Goal: Task Accomplishment & Management: Use online tool/utility

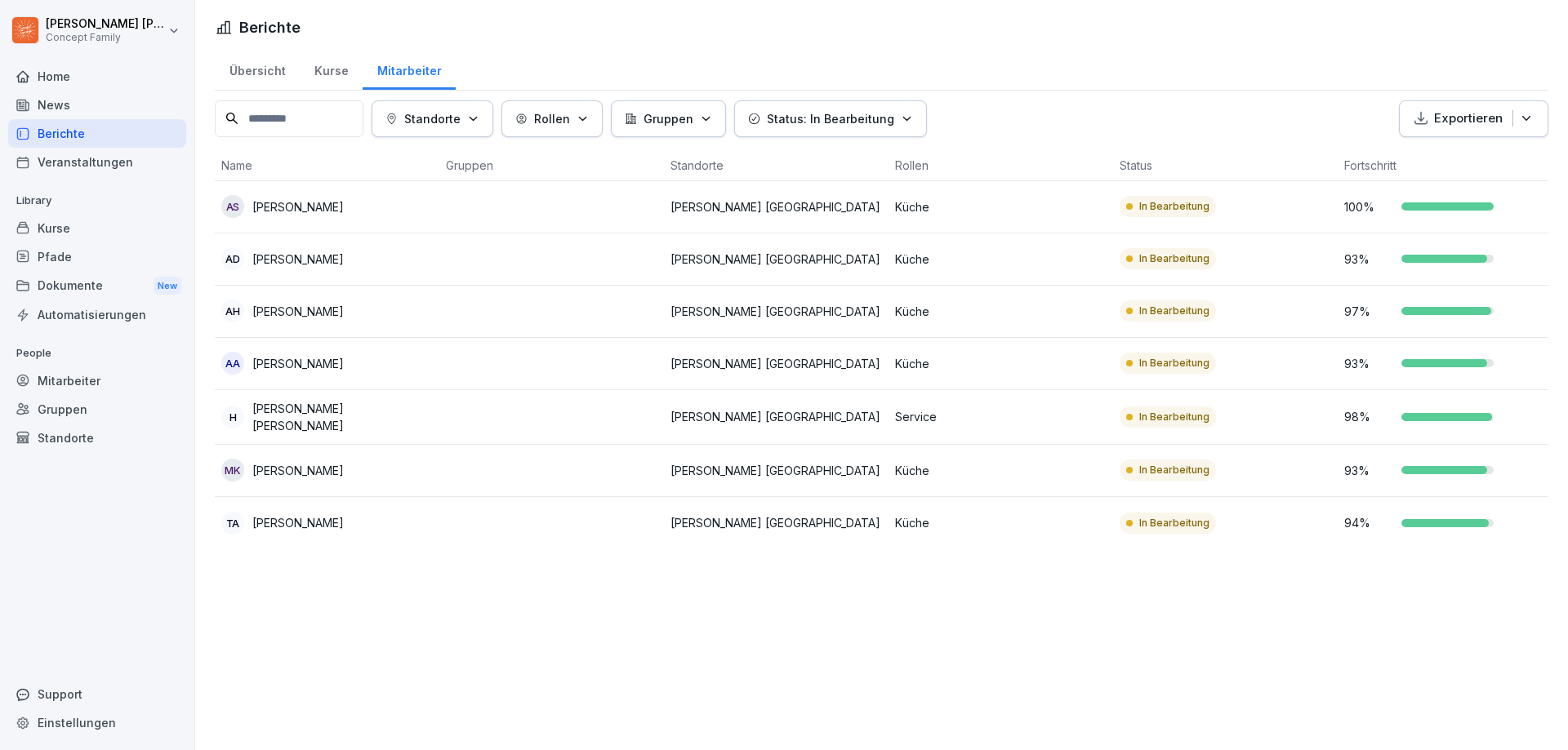
click at [341, 207] on p "[PERSON_NAME]" at bounding box center [298, 207] width 91 height 17
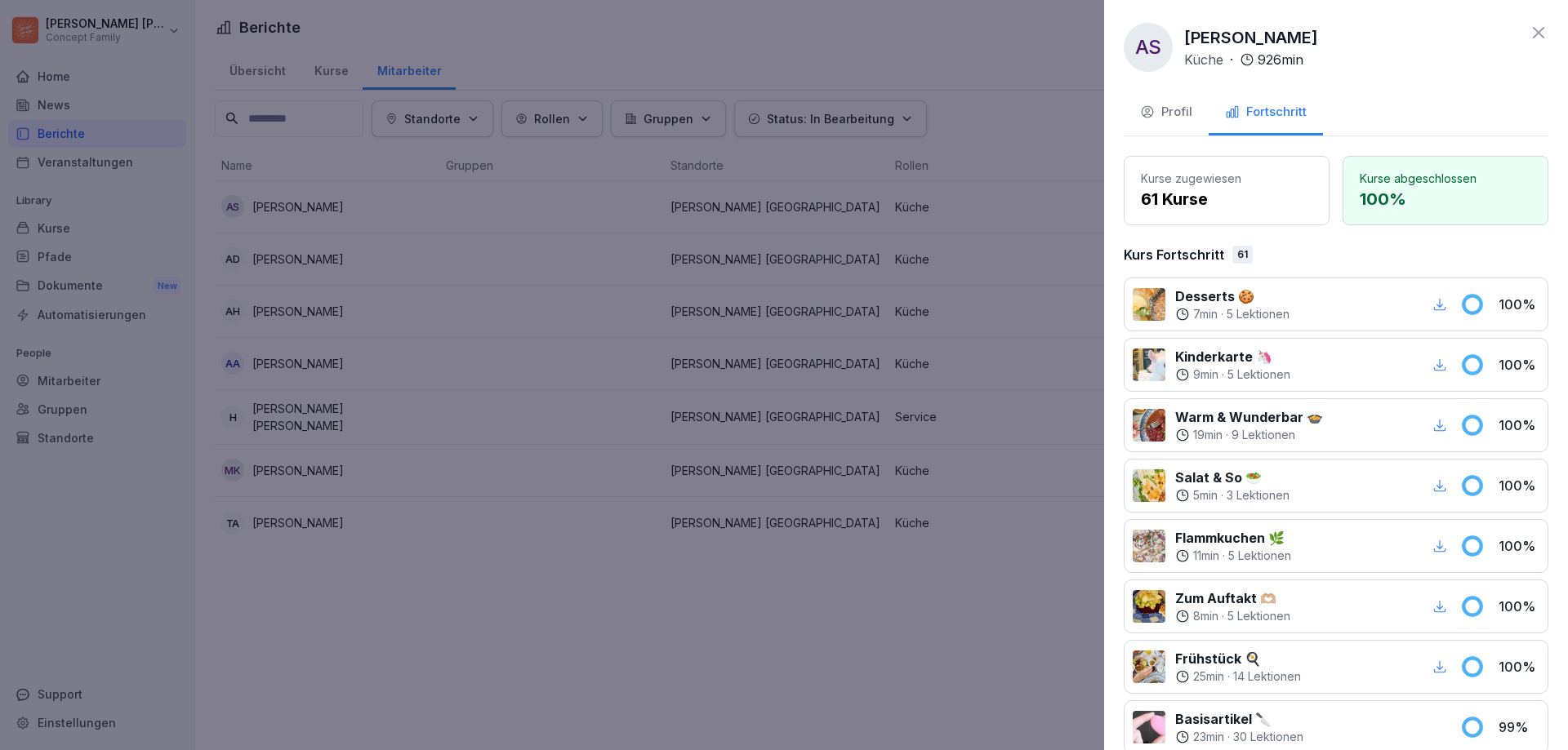
click at [1167, 111] on div "Profil" at bounding box center [1166, 113] width 52 height 19
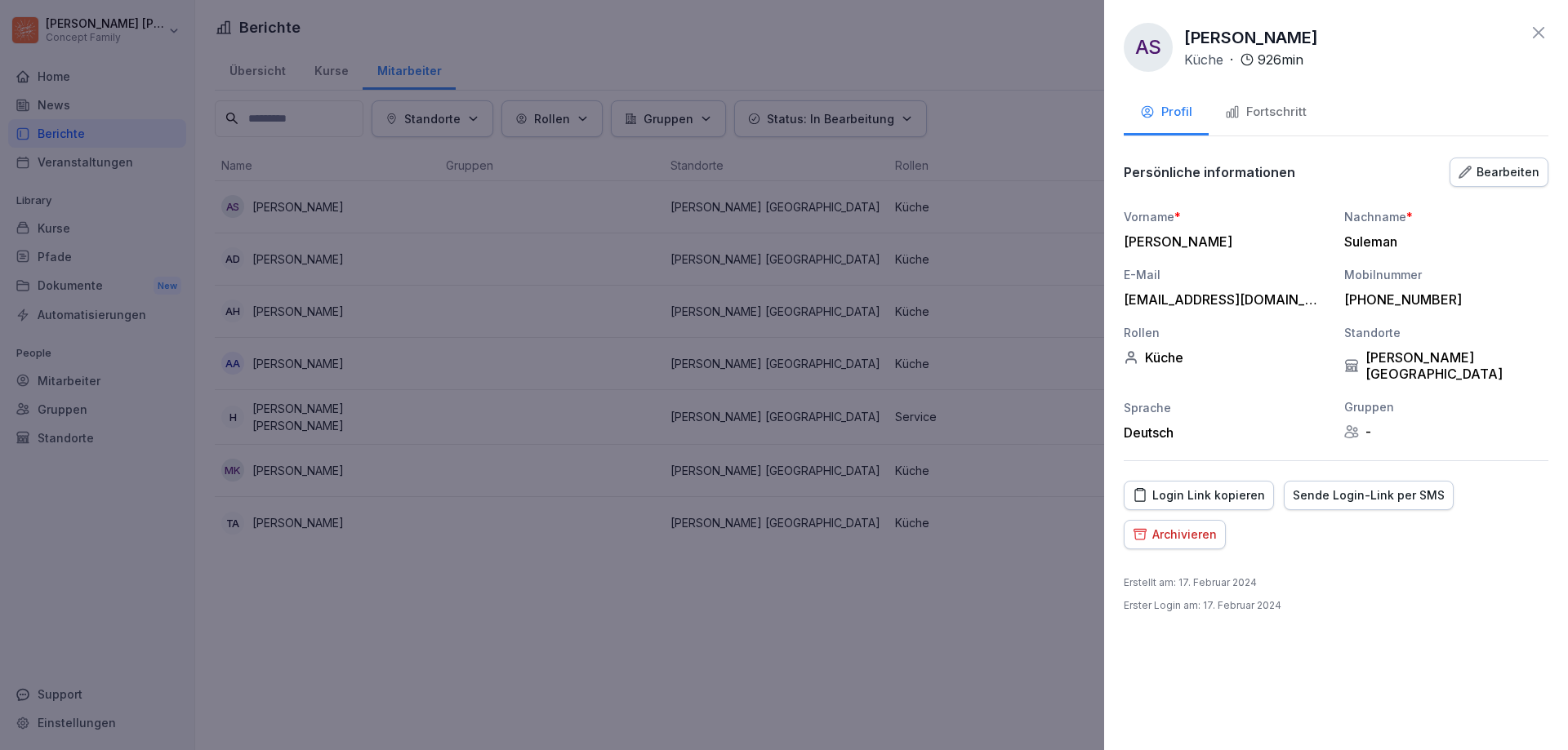
click at [1215, 486] on div "Login Link kopieren" at bounding box center [1198, 495] width 132 height 18
click at [983, 229] on div at bounding box center [784, 375] width 1568 height 750
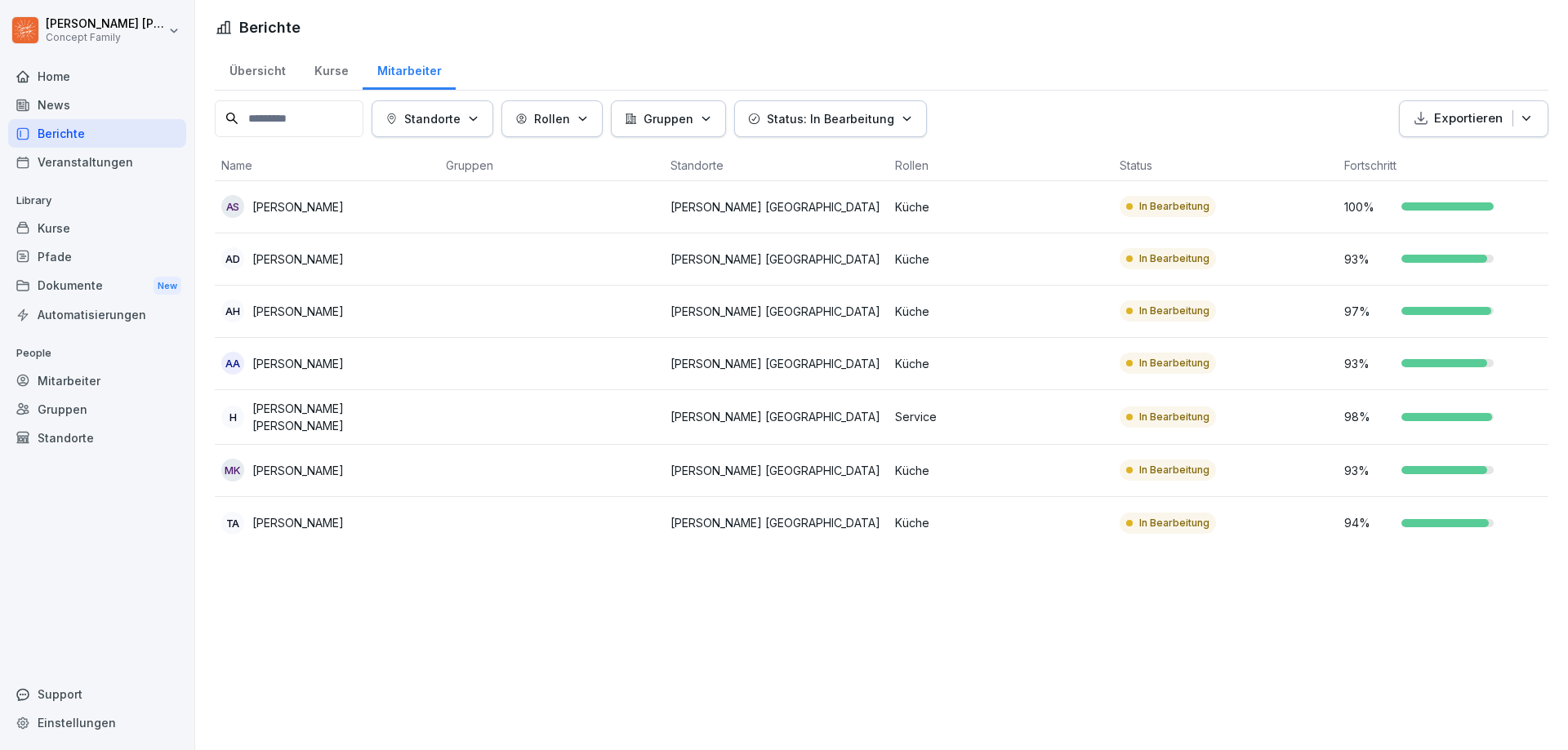
click at [85, 137] on div "Berichte" at bounding box center [96, 134] width 178 height 29
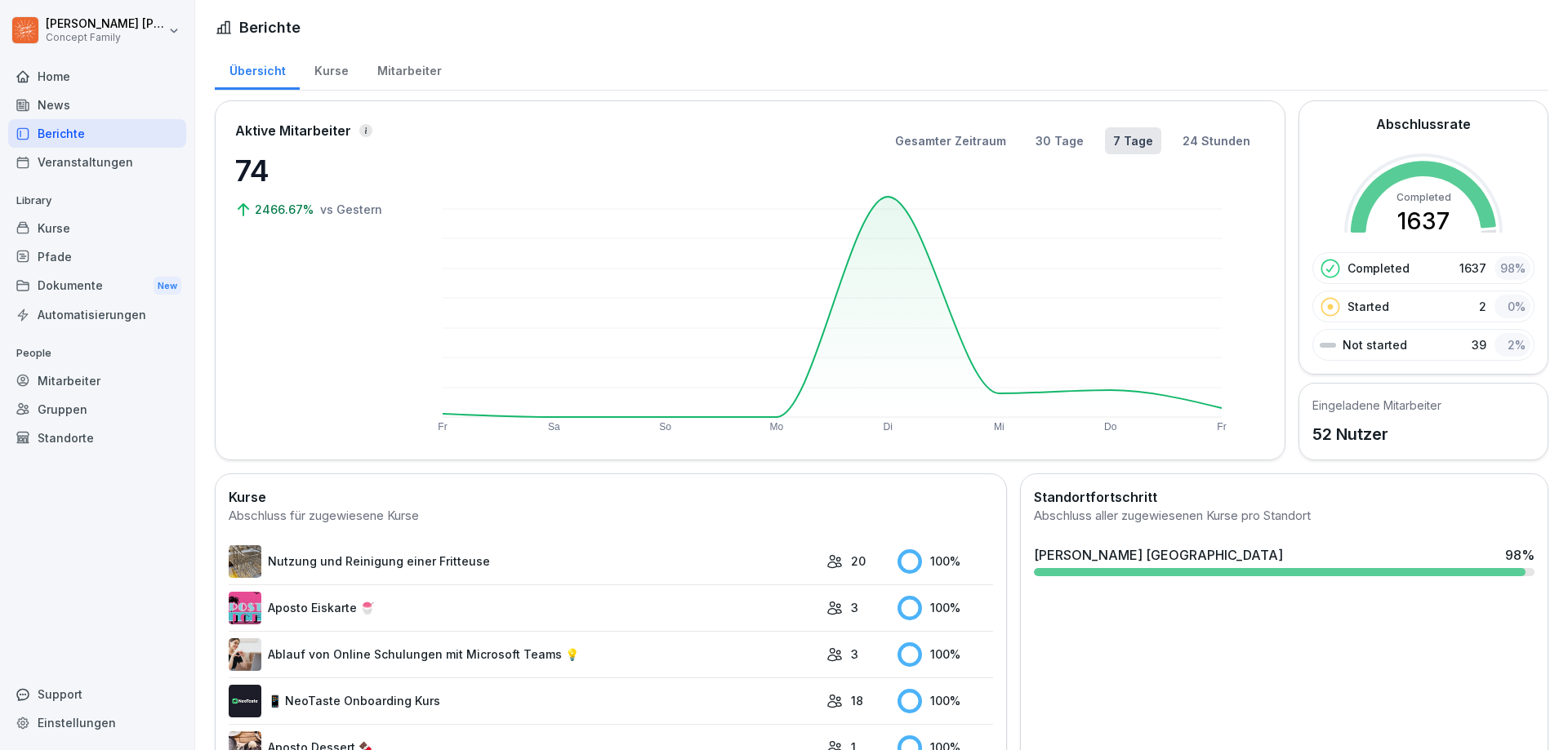
click at [406, 77] on div "Mitarbeiter" at bounding box center [409, 68] width 93 height 41
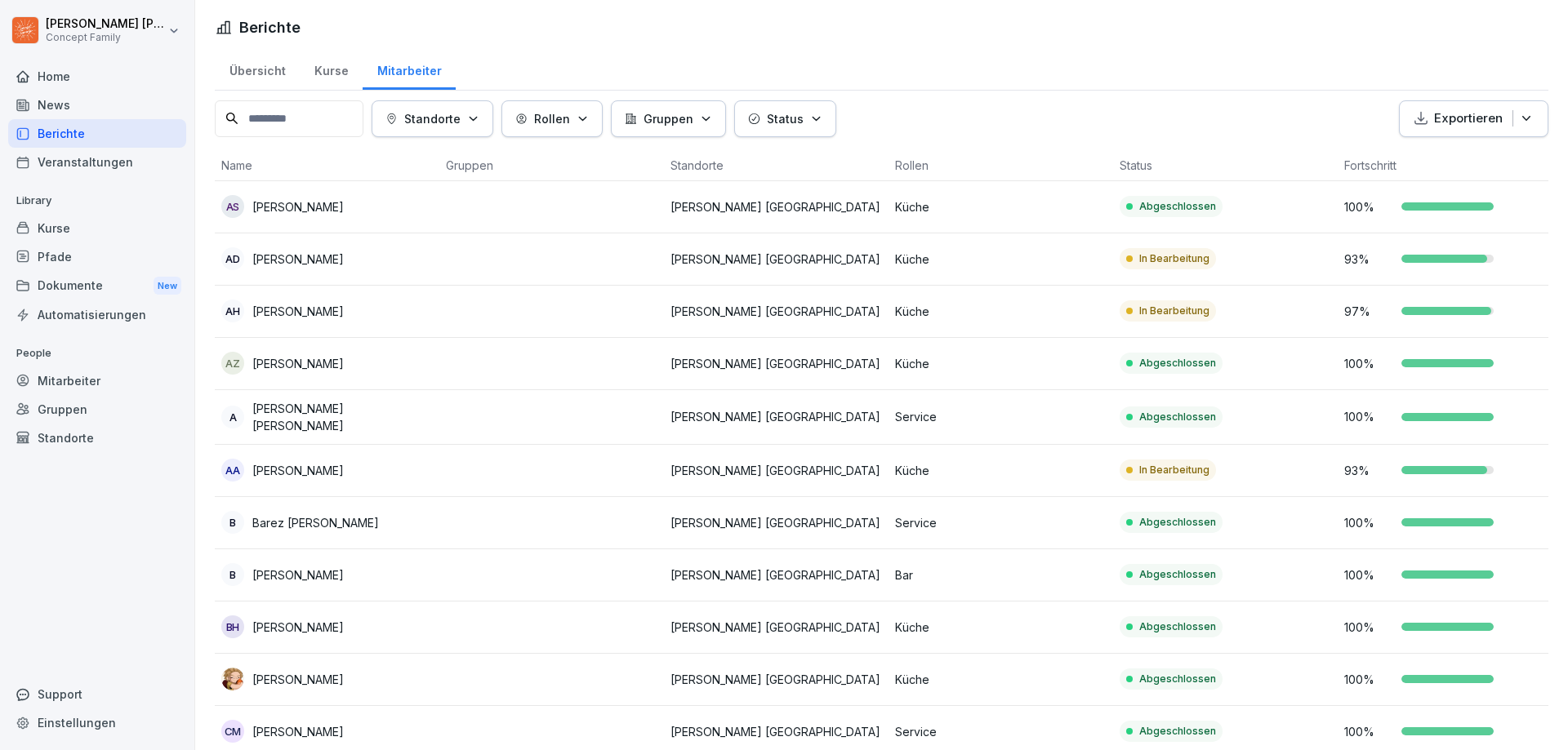
click at [813, 117] on div "Status" at bounding box center [785, 118] width 74 height 17
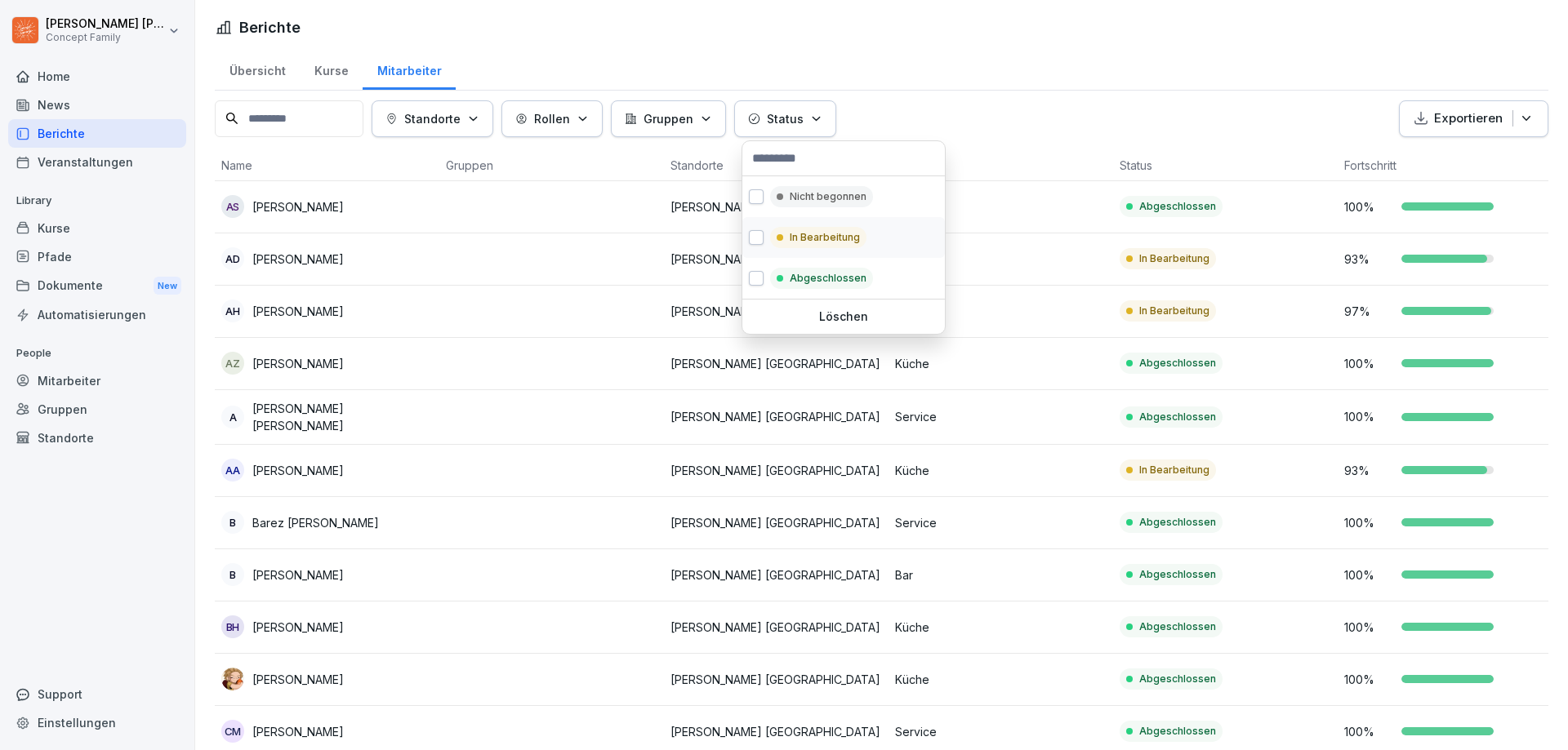
click at [757, 236] on button "button" at bounding box center [756, 237] width 14 height 14
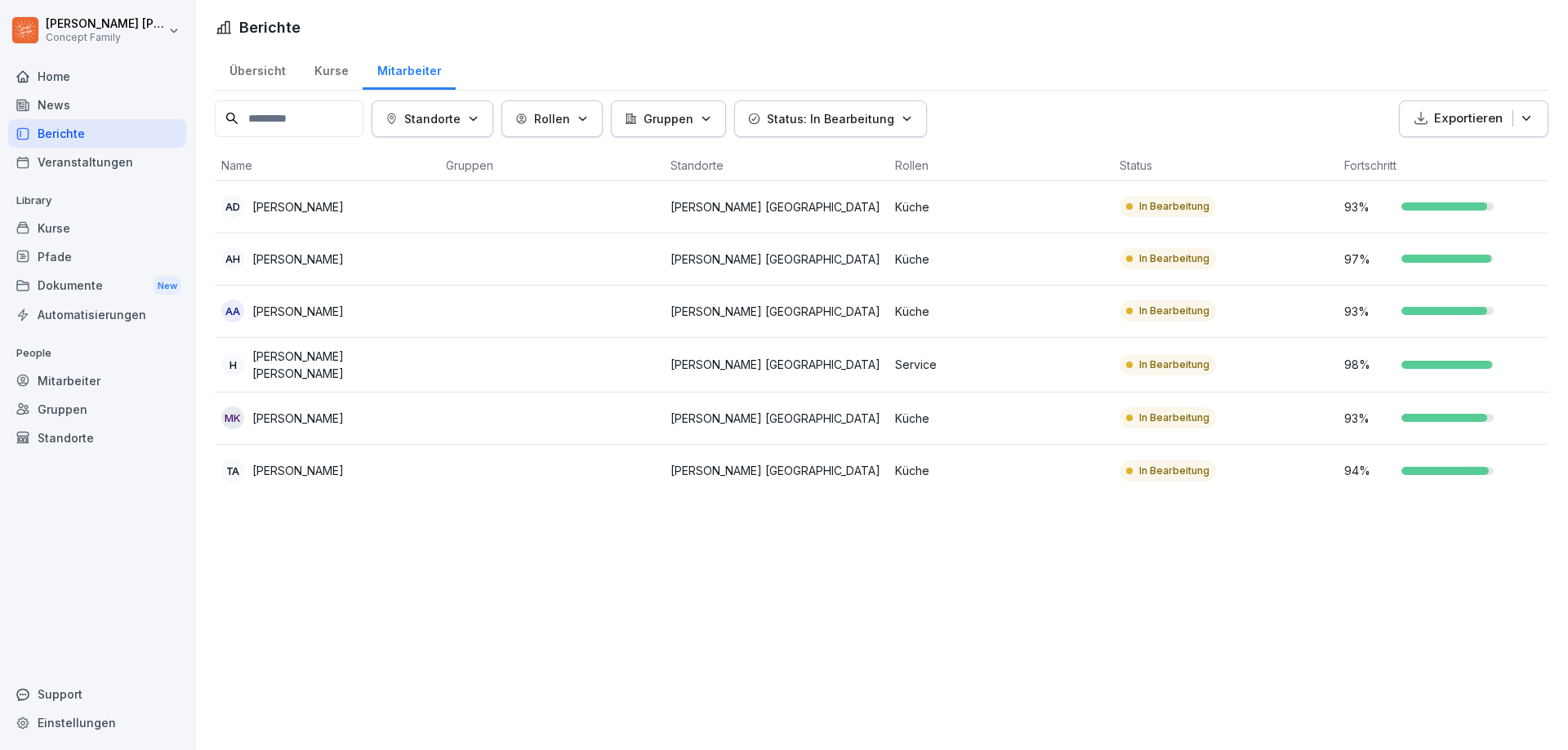
click at [1032, 286] on html "[PERSON_NAME] Concept Family Home News Berichte Veranstaltungen Library Kurse P…" at bounding box center [784, 375] width 1568 height 750
click at [290, 205] on p "[PERSON_NAME]" at bounding box center [298, 207] width 91 height 17
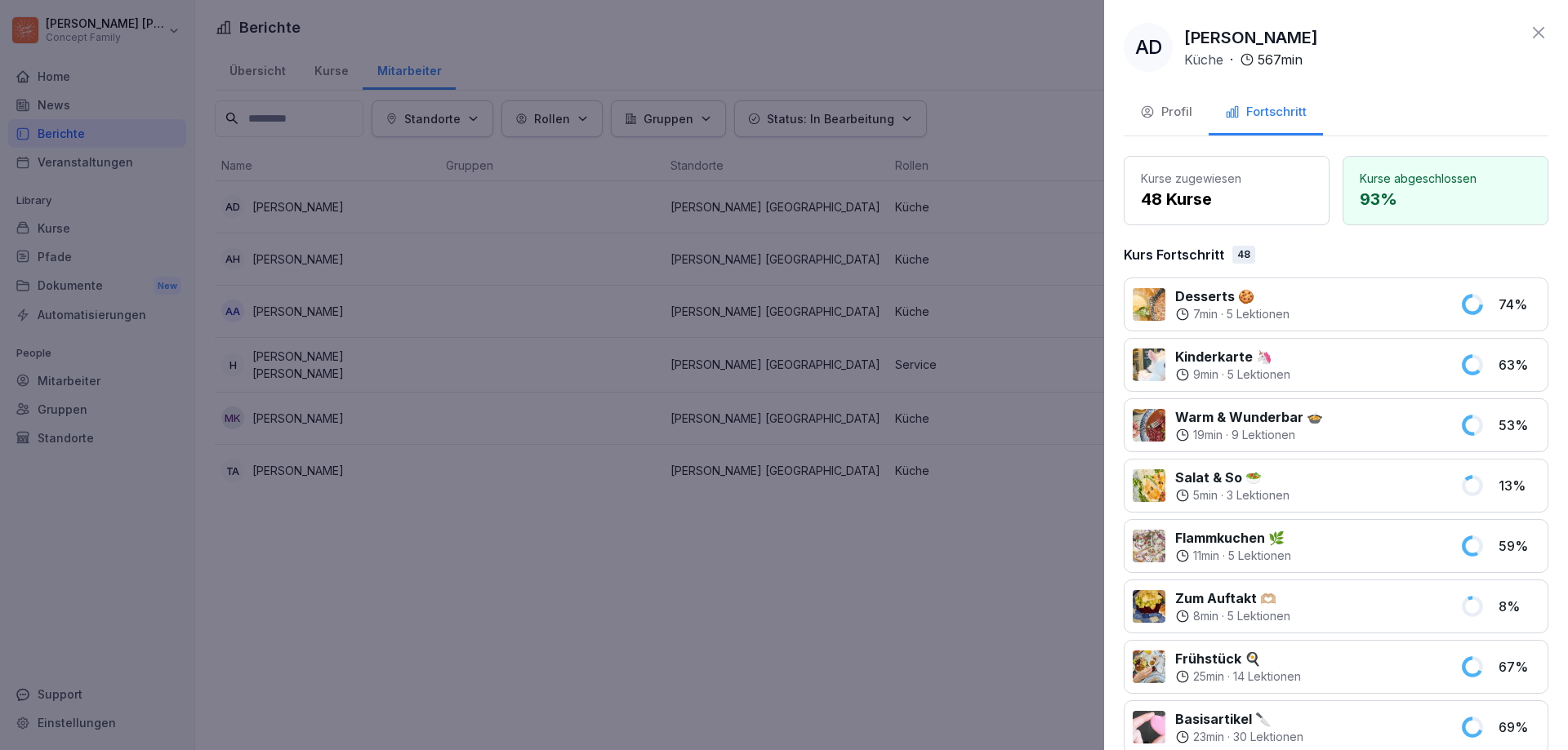
click at [1173, 104] on div "Profil" at bounding box center [1166, 113] width 52 height 19
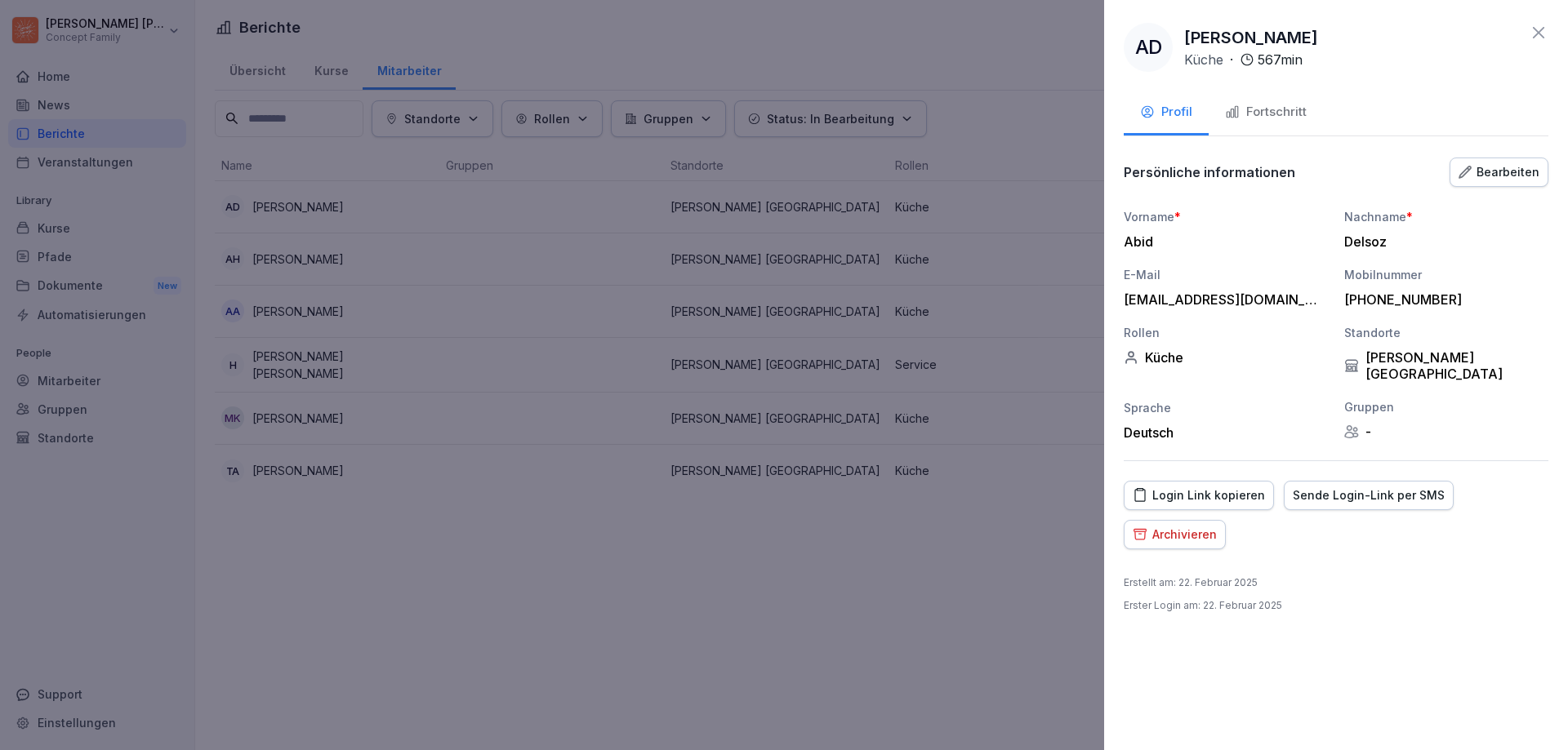
click at [1193, 486] on div "Login Link kopieren" at bounding box center [1198, 495] width 132 height 18
